Goal: Navigation & Orientation: Go to known website

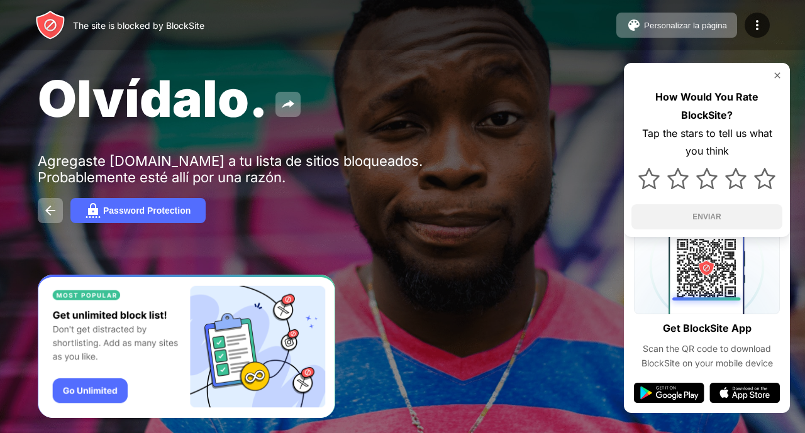
click at [774, 74] on img at bounding box center [777, 75] width 10 height 10
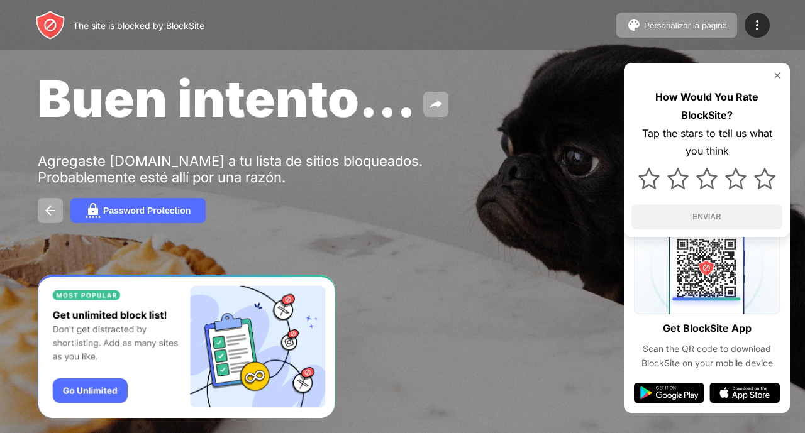
click at [775, 75] on img at bounding box center [777, 75] width 10 height 10
